Goal: Task Accomplishment & Management: Manage account settings

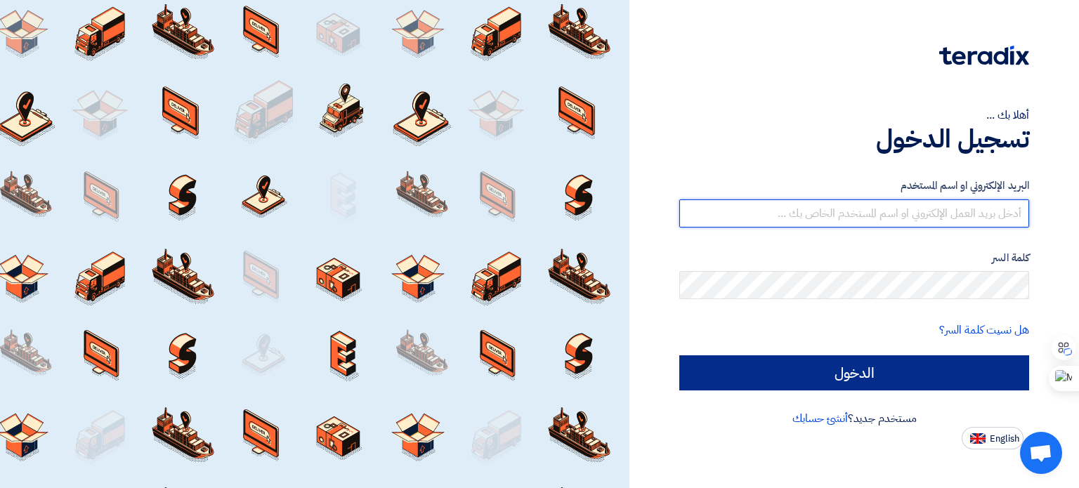
type input "[PERSON_NAME][EMAIL_ADDRESS][DOMAIN_NAME]"
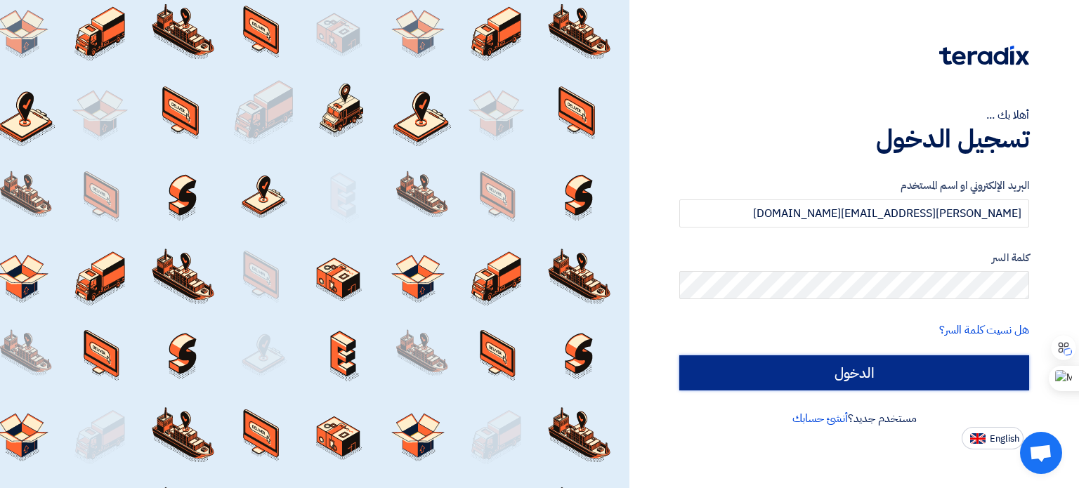
click at [842, 368] on input "الدخول" at bounding box center [854, 372] width 350 height 35
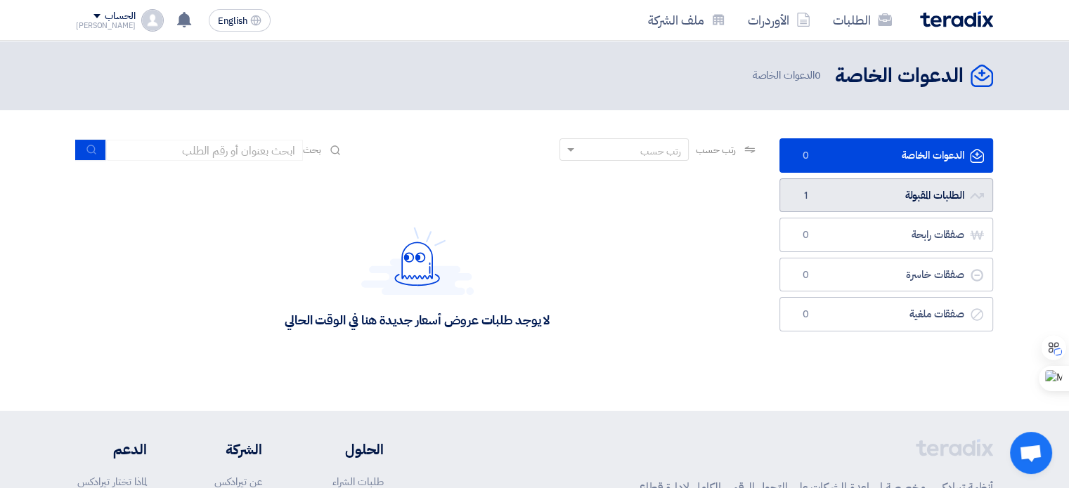
click at [911, 196] on link "الطلبات المقبولة الطلبات المقبولة 1" at bounding box center [886, 195] width 214 height 34
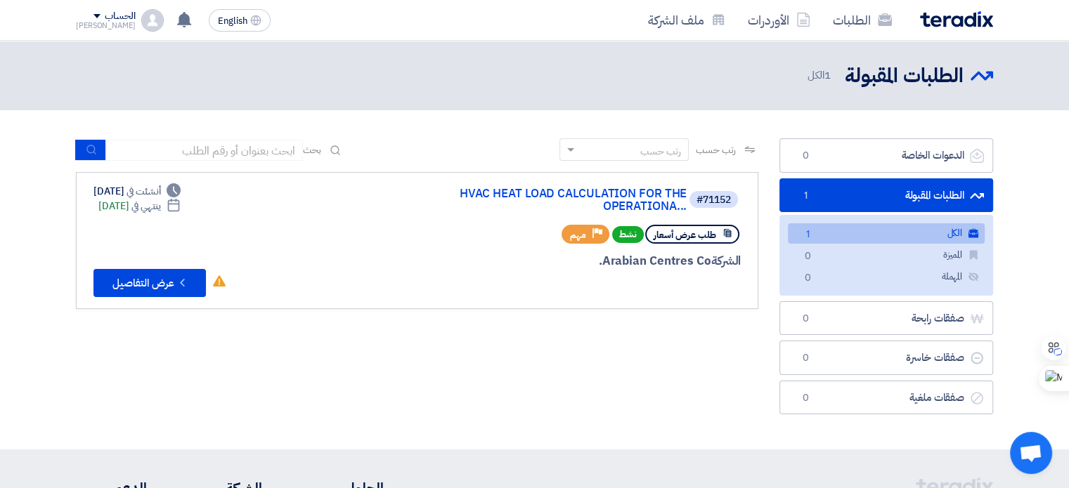
click at [407, 319] on div "رتب حسب رتب حسب بحث مجال الطلب مسؤول المشتريات نوع الطلب" at bounding box center [416, 279] width 703 height 283
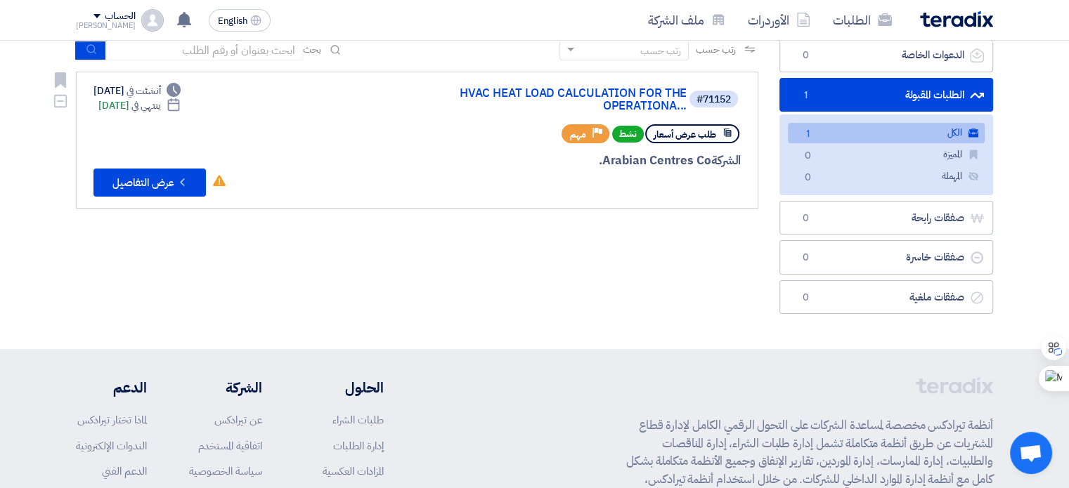
scroll to position [101, 0]
click at [143, 190] on button "Check details عرض التفاصيل" at bounding box center [149, 182] width 112 height 28
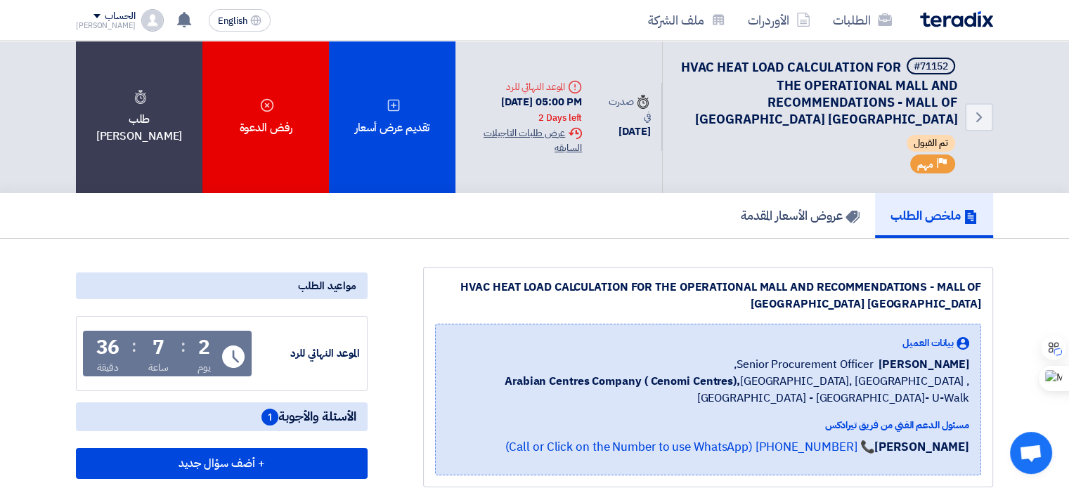
click at [531, 131] on div "Extension History عرض طلبات التاجيلات السابقه" at bounding box center [523, 141] width 115 height 30
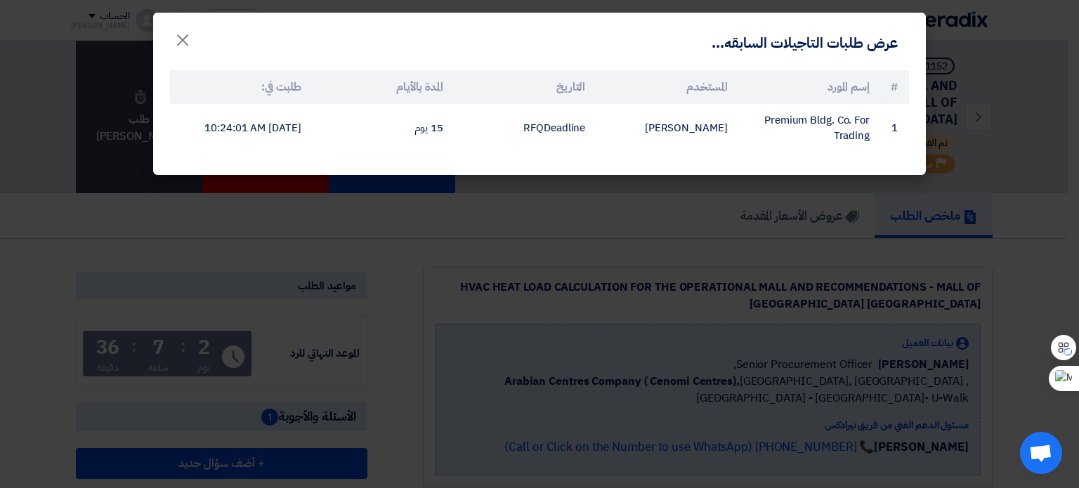
click at [481, 209] on modal-container "عرض طلبات التاجيلات السابقه... × # إسم المورد المستخدم التاريخ المدة بالأيام طل…" at bounding box center [539, 244] width 1079 height 488
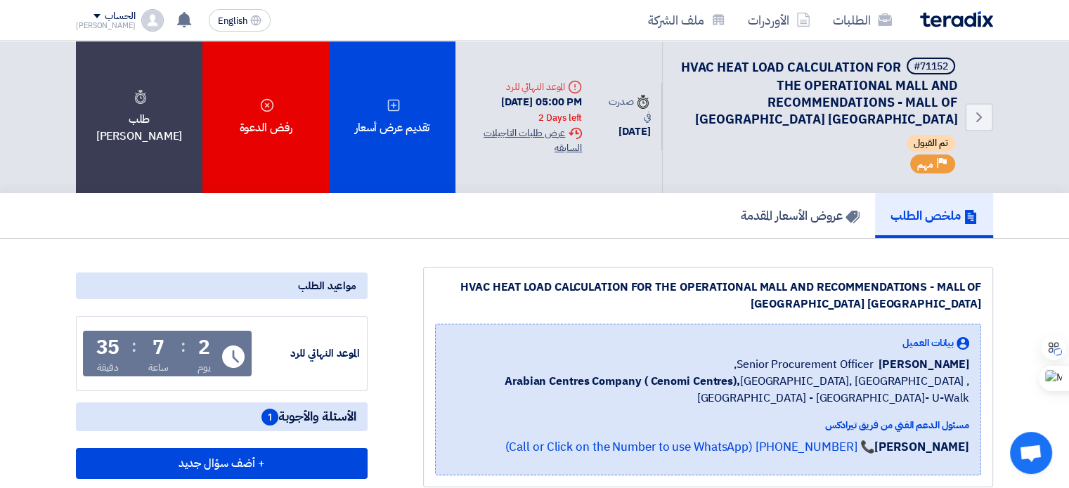
click at [537, 134] on div "Extension History عرض طلبات التاجيلات السابقه" at bounding box center [523, 141] width 115 height 30
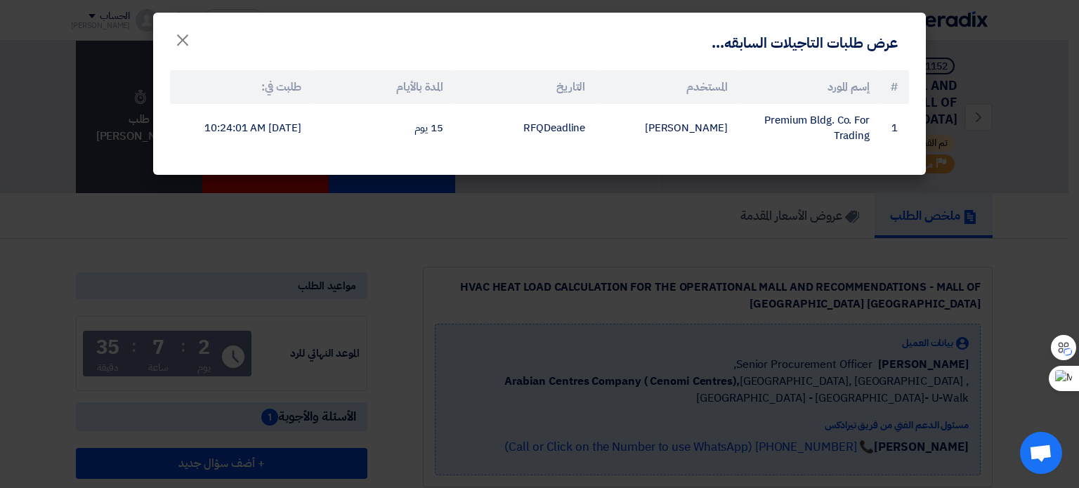
click at [362, 301] on modal-container "عرض طلبات التاجيلات السابقه... × # إسم المورد المستخدم التاريخ المدة بالأيام طل…" at bounding box center [539, 244] width 1079 height 488
